Goal: Transaction & Acquisition: Purchase product/service

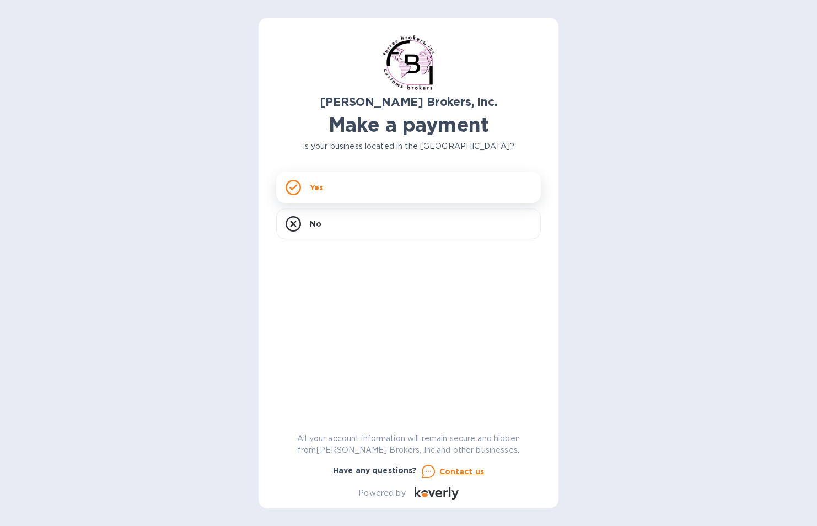
click at [375, 186] on div "Yes" at bounding box center [408, 187] width 265 height 31
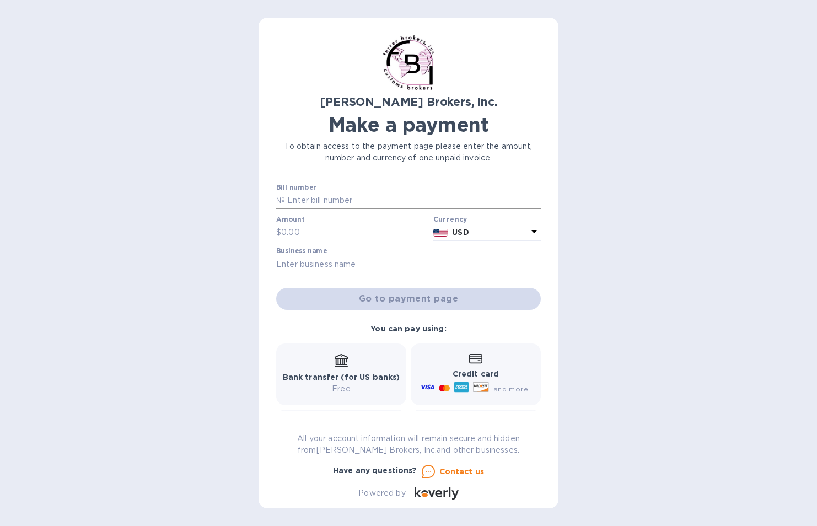
click at [360, 197] on input "text" at bounding box center [413, 200] width 256 height 17
type input "296701-4"
click at [335, 236] on input "text" at bounding box center [355, 232] width 148 height 17
type input "1,352.71"
click at [391, 270] on input "text" at bounding box center [408, 264] width 265 height 17
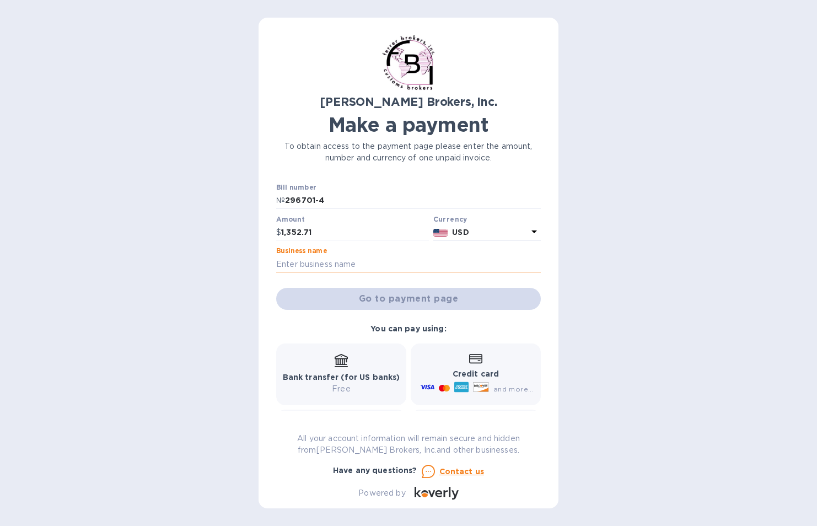
type input "Little Kery"
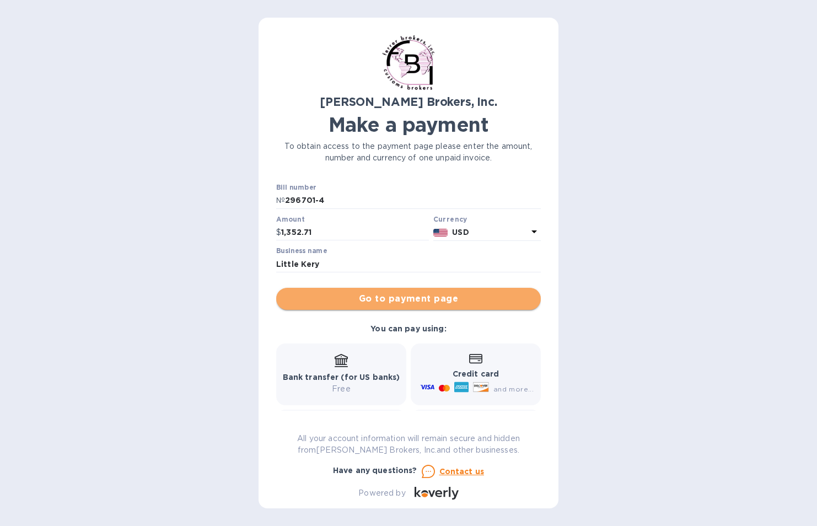
click at [422, 298] on span "Go to payment page" at bounding box center [408, 298] width 247 height 13
